Goal: Information Seeking & Learning: Learn about a topic

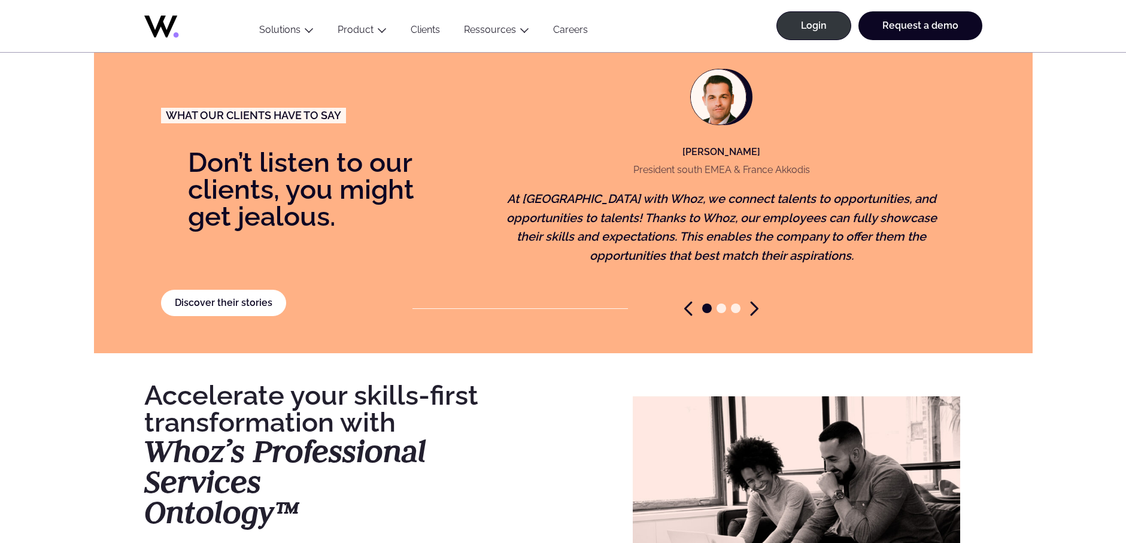
scroll to position [2672, 0]
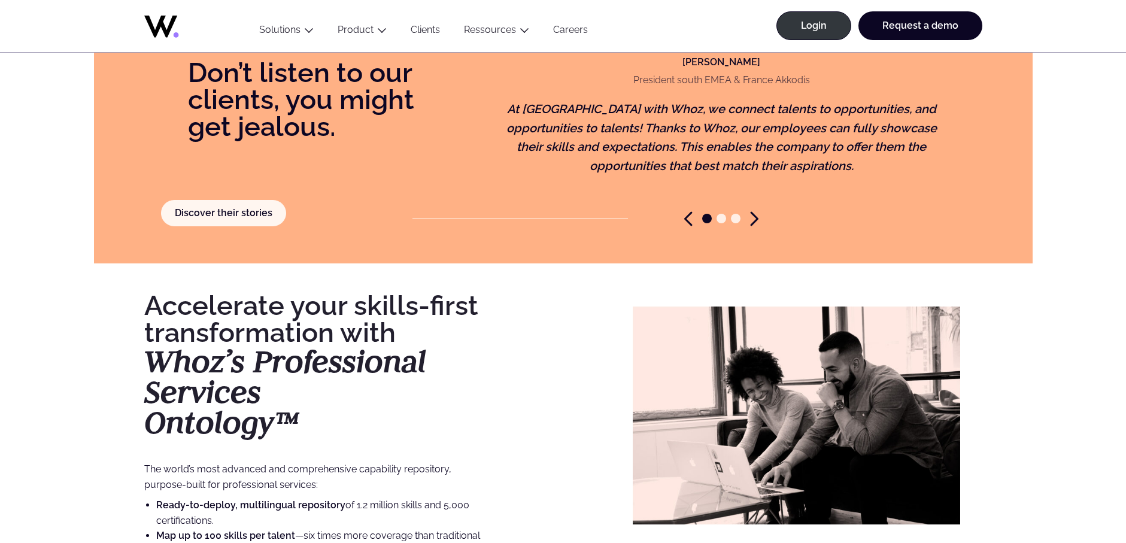
click at [221, 200] on link "Discover their stories" at bounding box center [224, 213] width 126 height 26
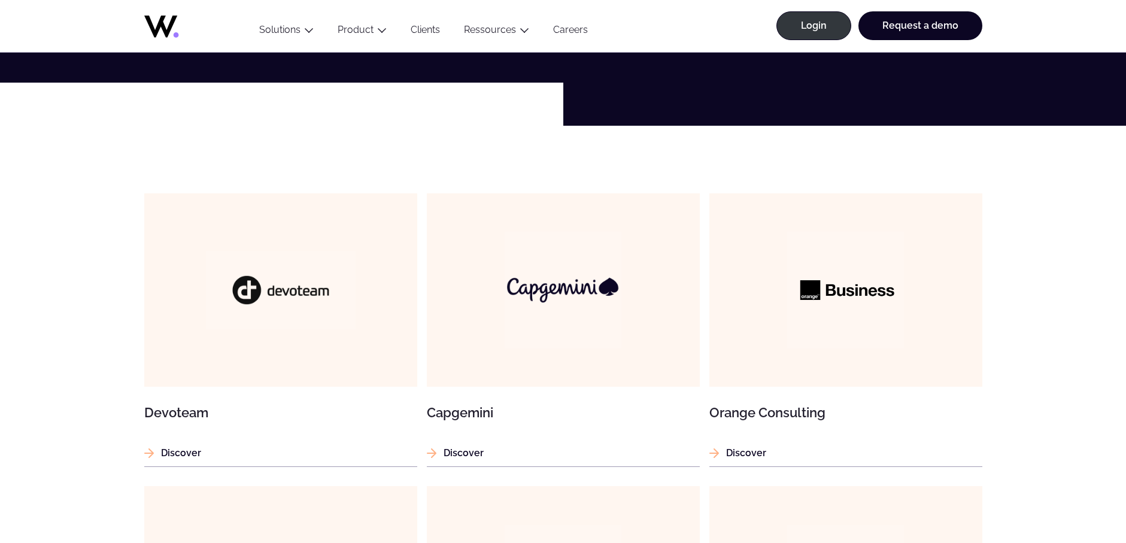
scroll to position [684, 0]
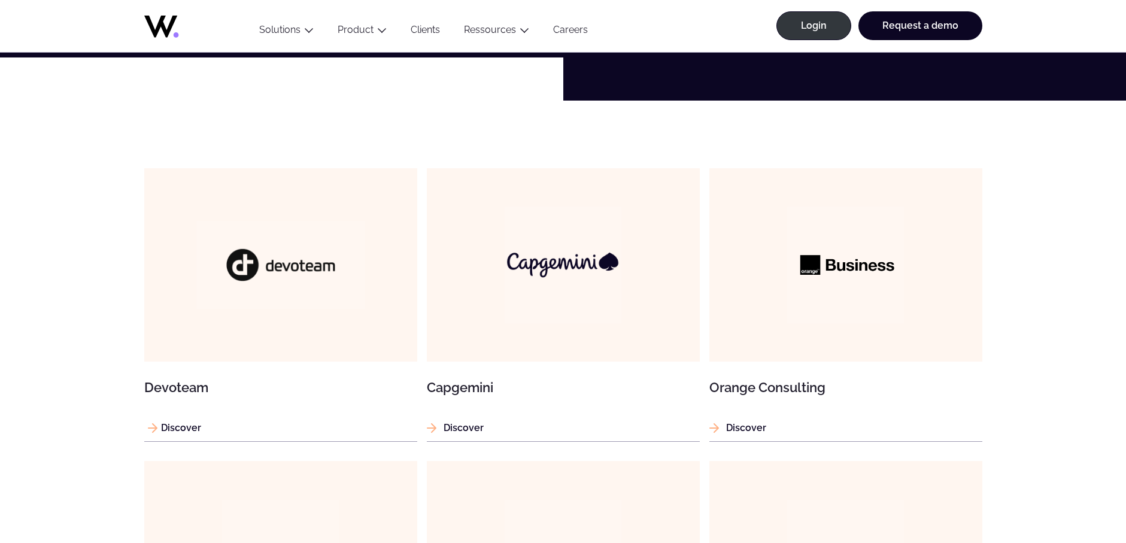
click at [177, 386] on h3 "Devoteam" at bounding box center [280, 387] width 273 height 13
click at [479, 428] on p "Discover" at bounding box center [563, 427] width 273 height 15
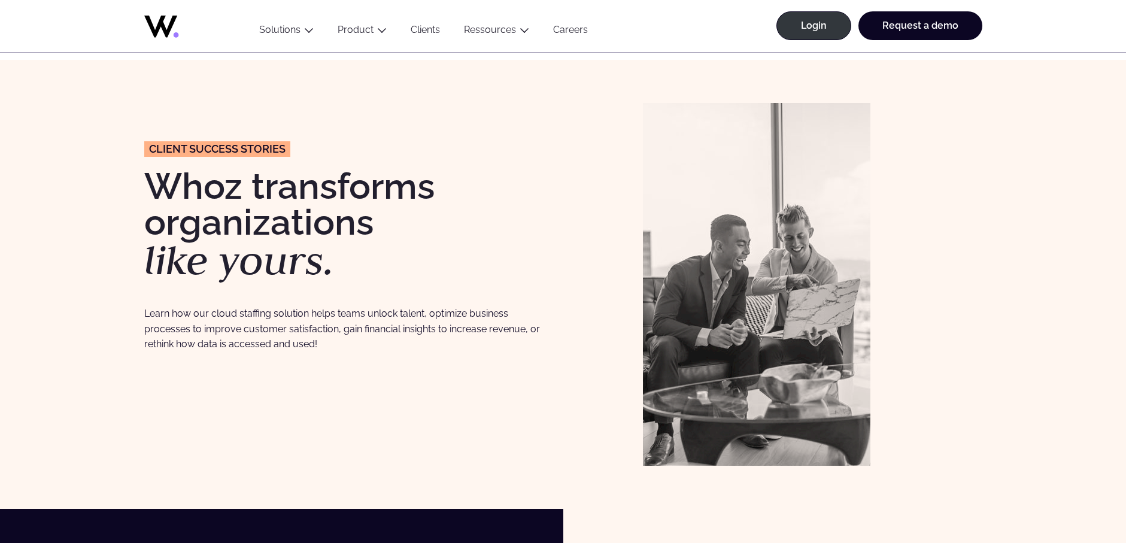
scroll to position [684, 0]
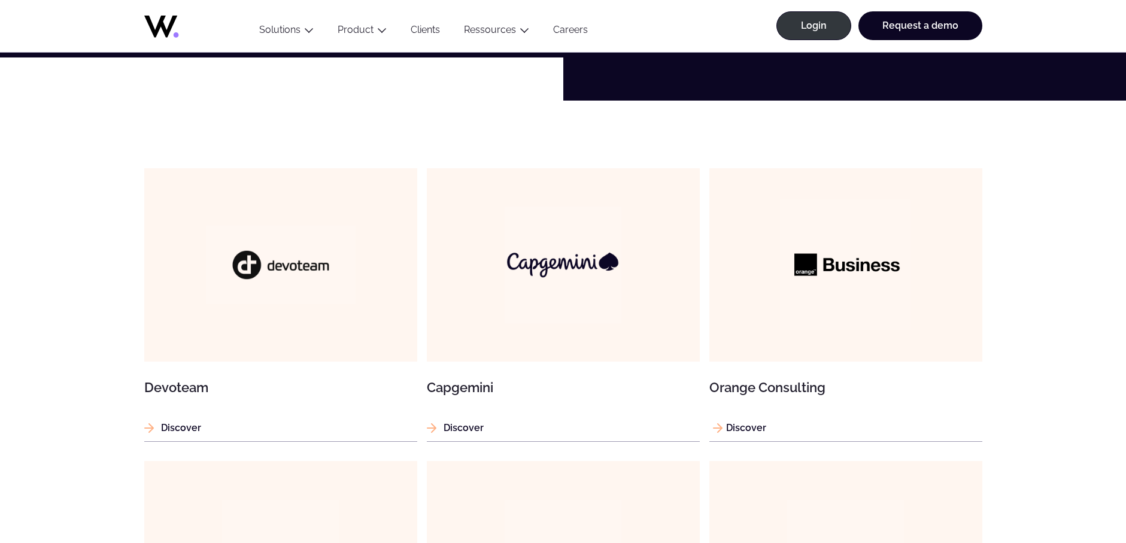
click at [834, 308] on img at bounding box center [845, 264] width 130 height 130
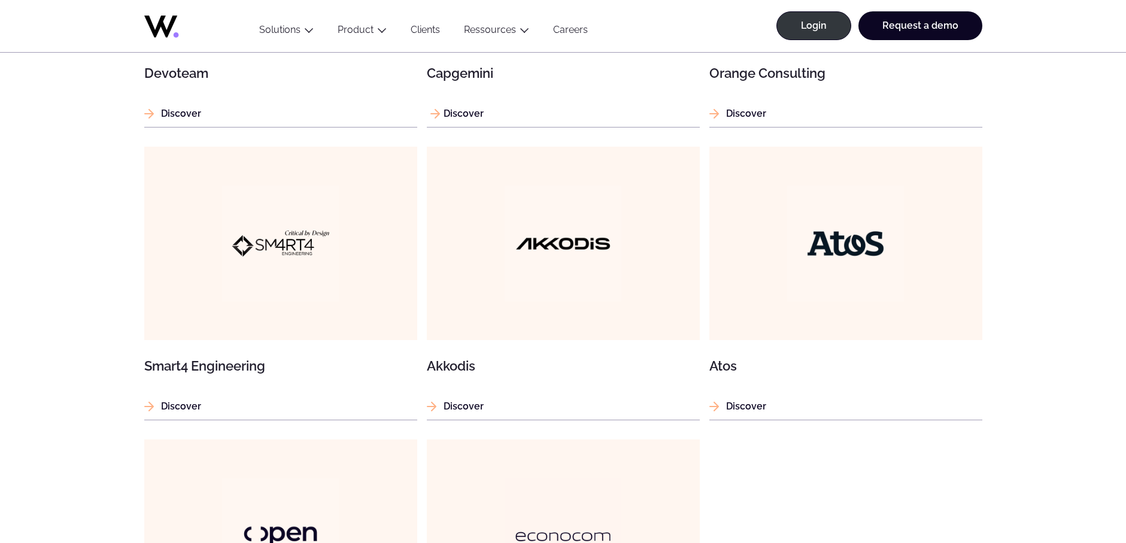
scroll to position [1000, 0]
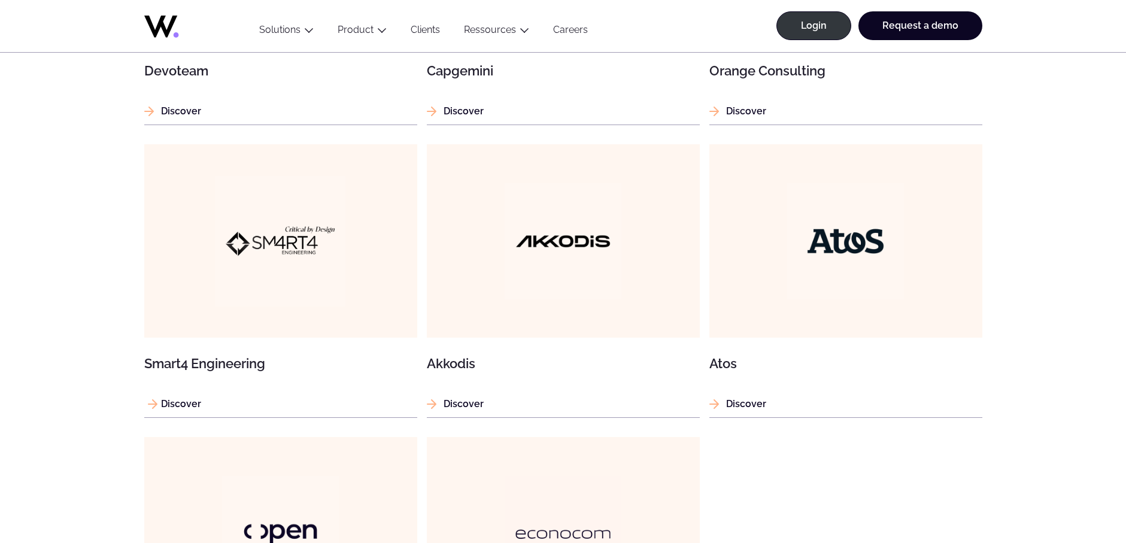
click at [327, 246] on img at bounding box center [280, 240] width 130 height 130
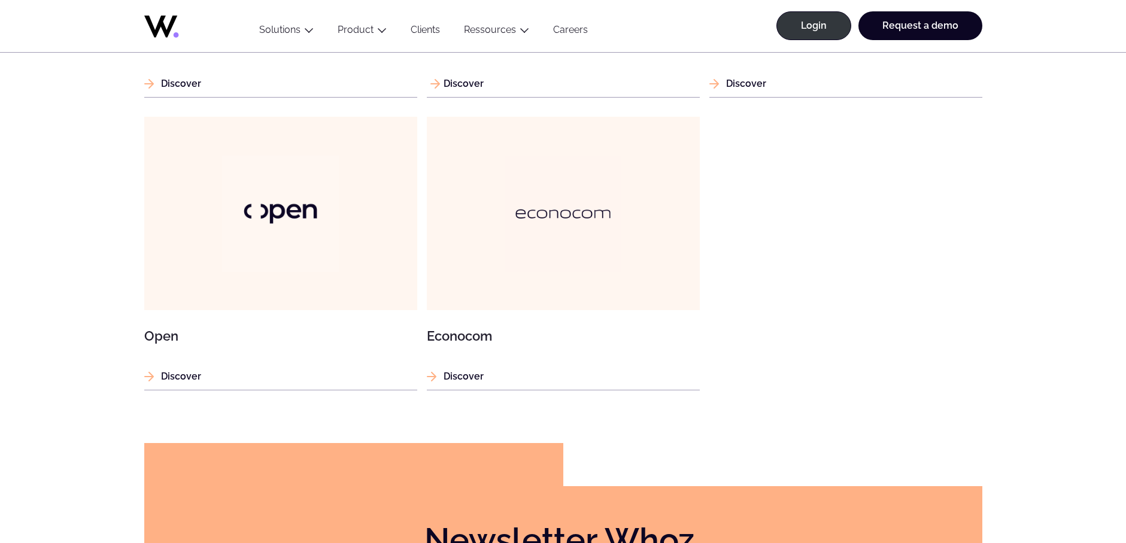
scroll to position [1329, 0]
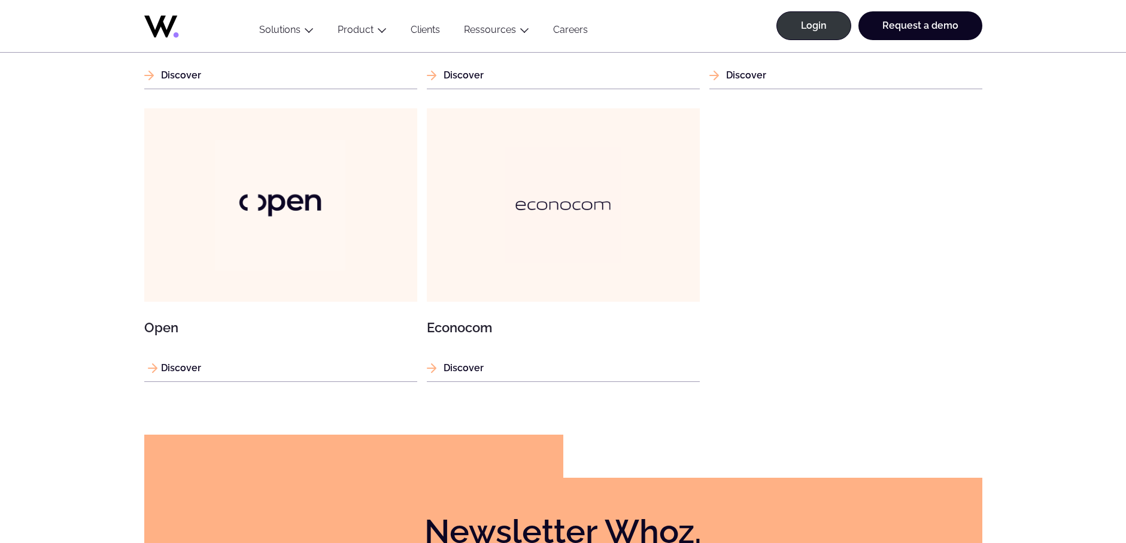
click at [345, 247] on img at bounding box center [280, 205] width 130 height 130
click at [562, 242] on img at bounding box center [562, 205] width 130 height 130
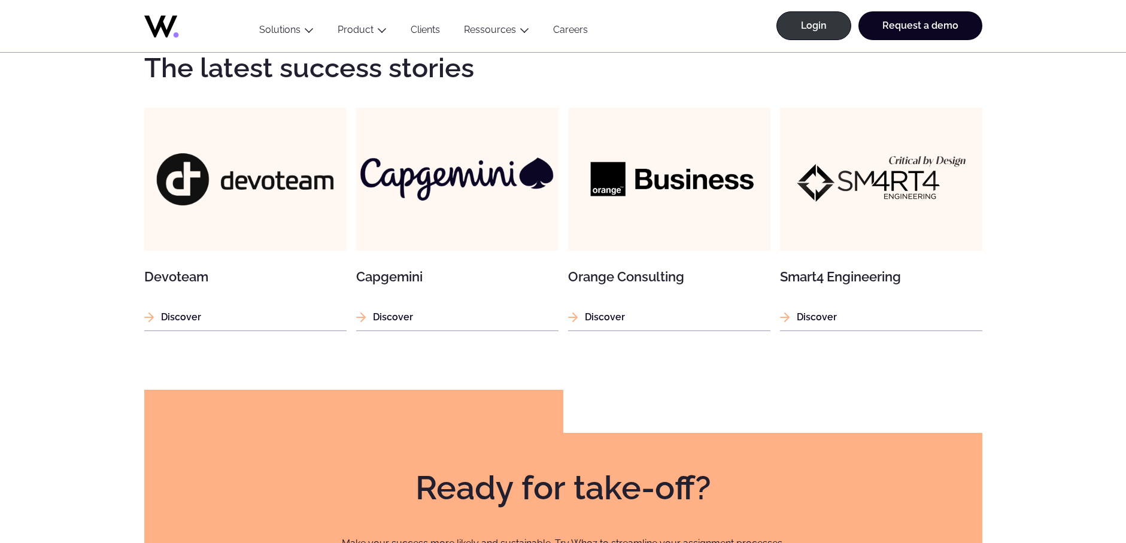
scroll to position [1616, 0]
